Goal: Task Accomplishment & Management: Use online tool/utility

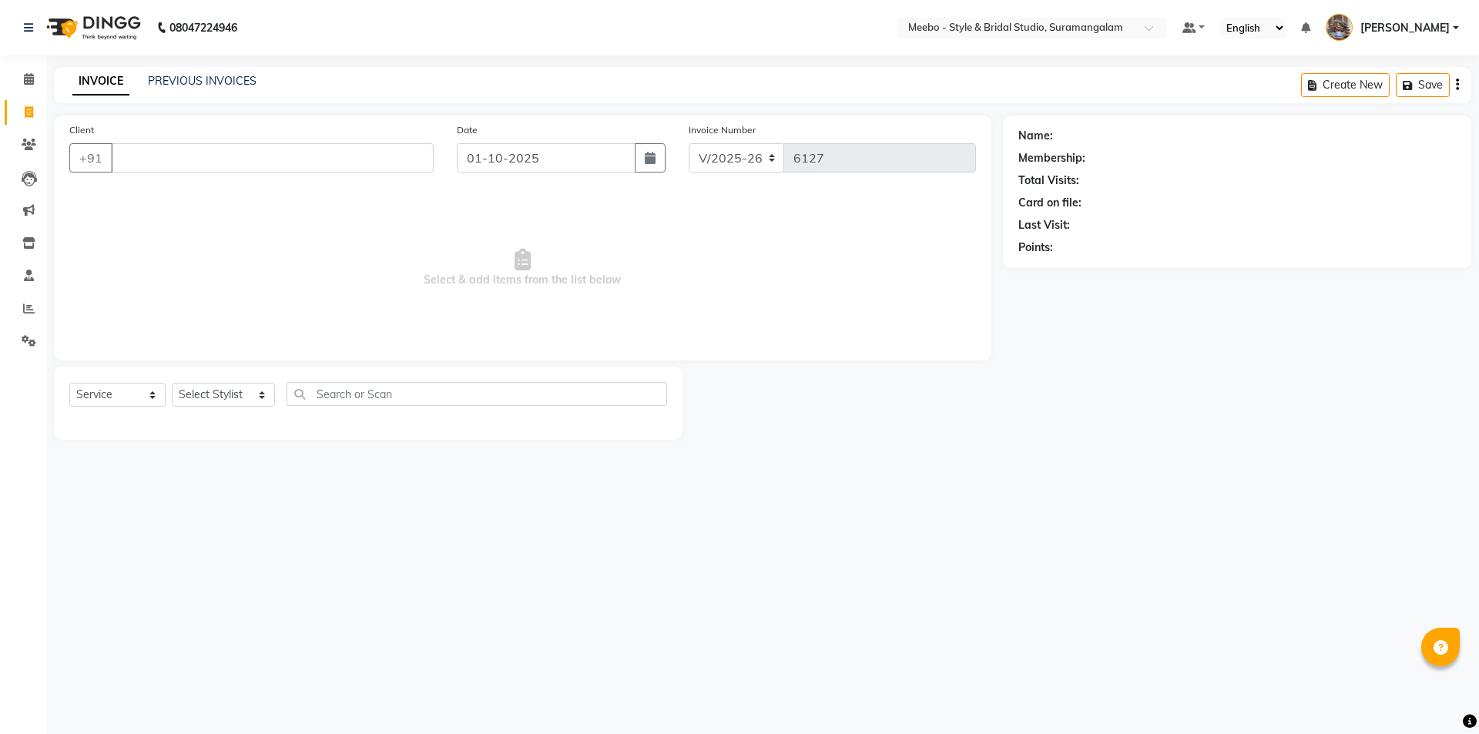
select select "12"
select select "service"
select select "12"
select select "service"
select select "12"
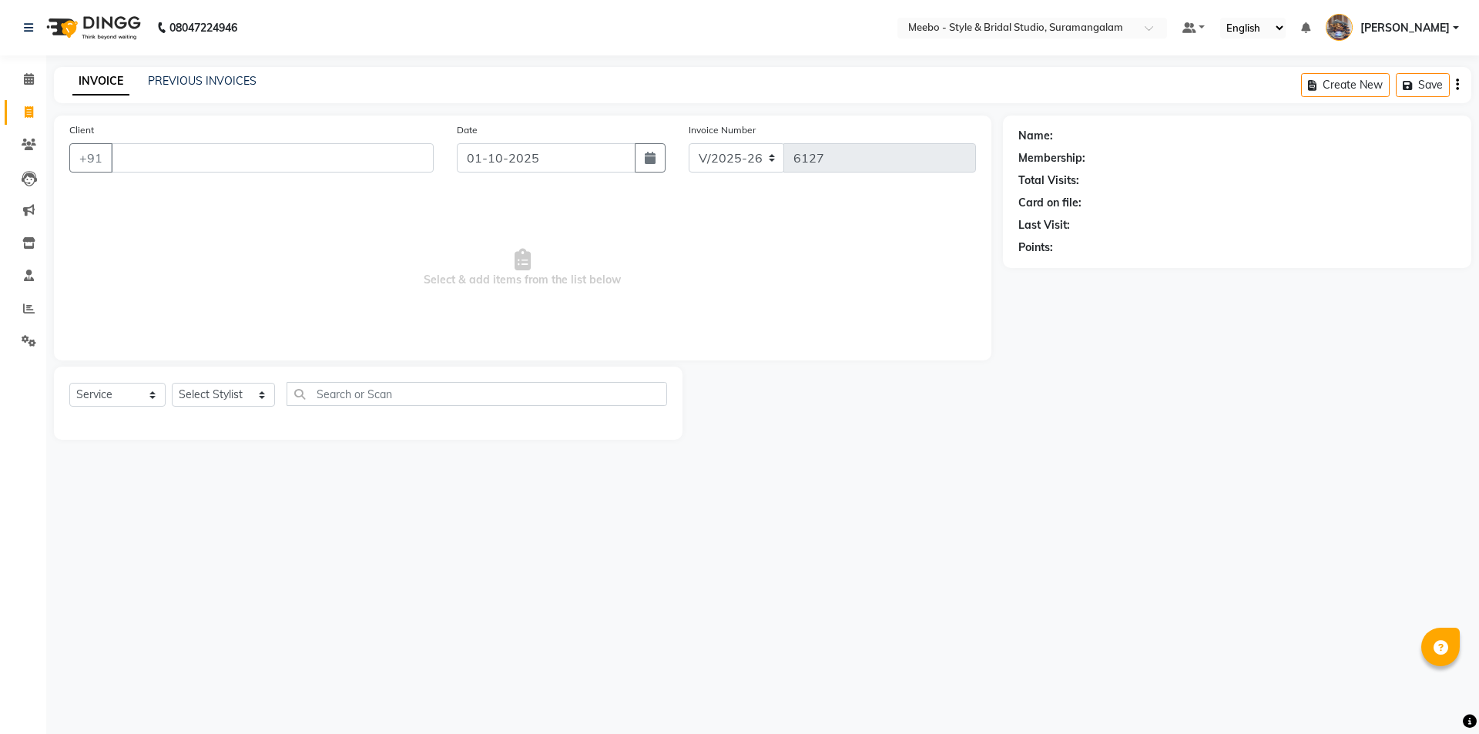
select select "service"
